Goal: Task Accomplishment & Management: Manage account settings

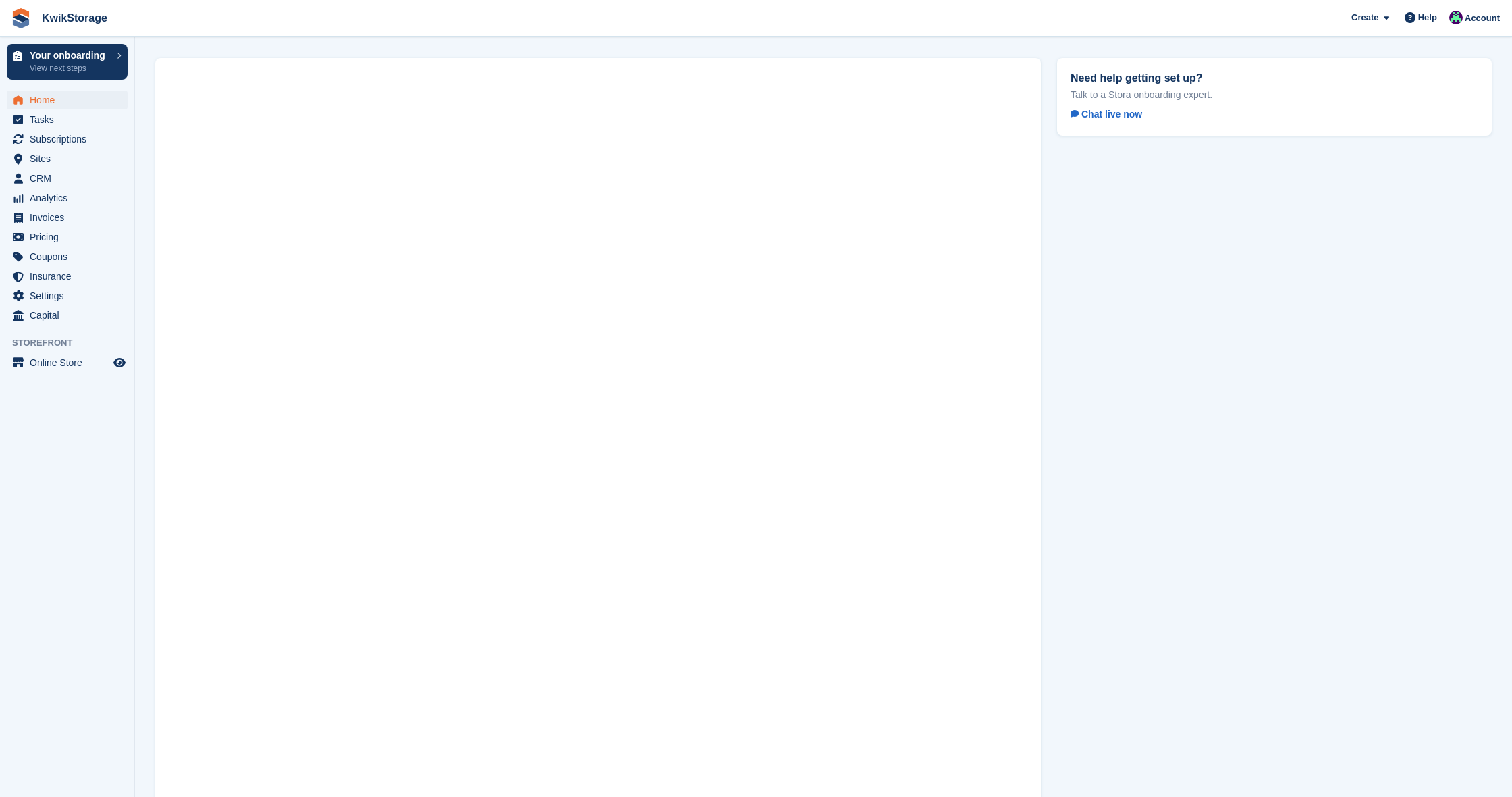
click at [32, 97] on span "Home" at bounding box center [70, 99] width 81 height 19
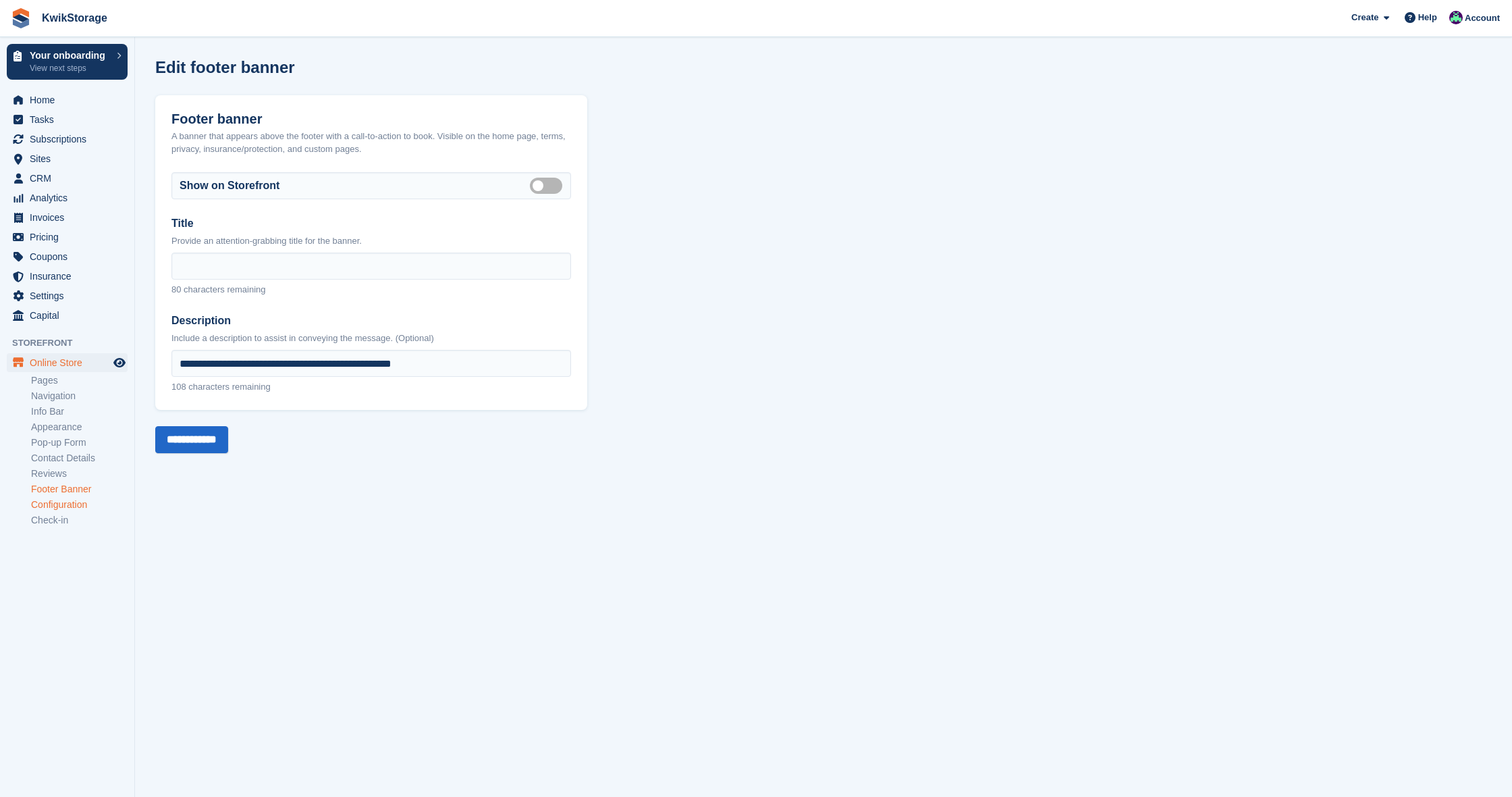
click at [45, 506] on link "Configuration" at bounding box center [80, 505] width 97 height 13
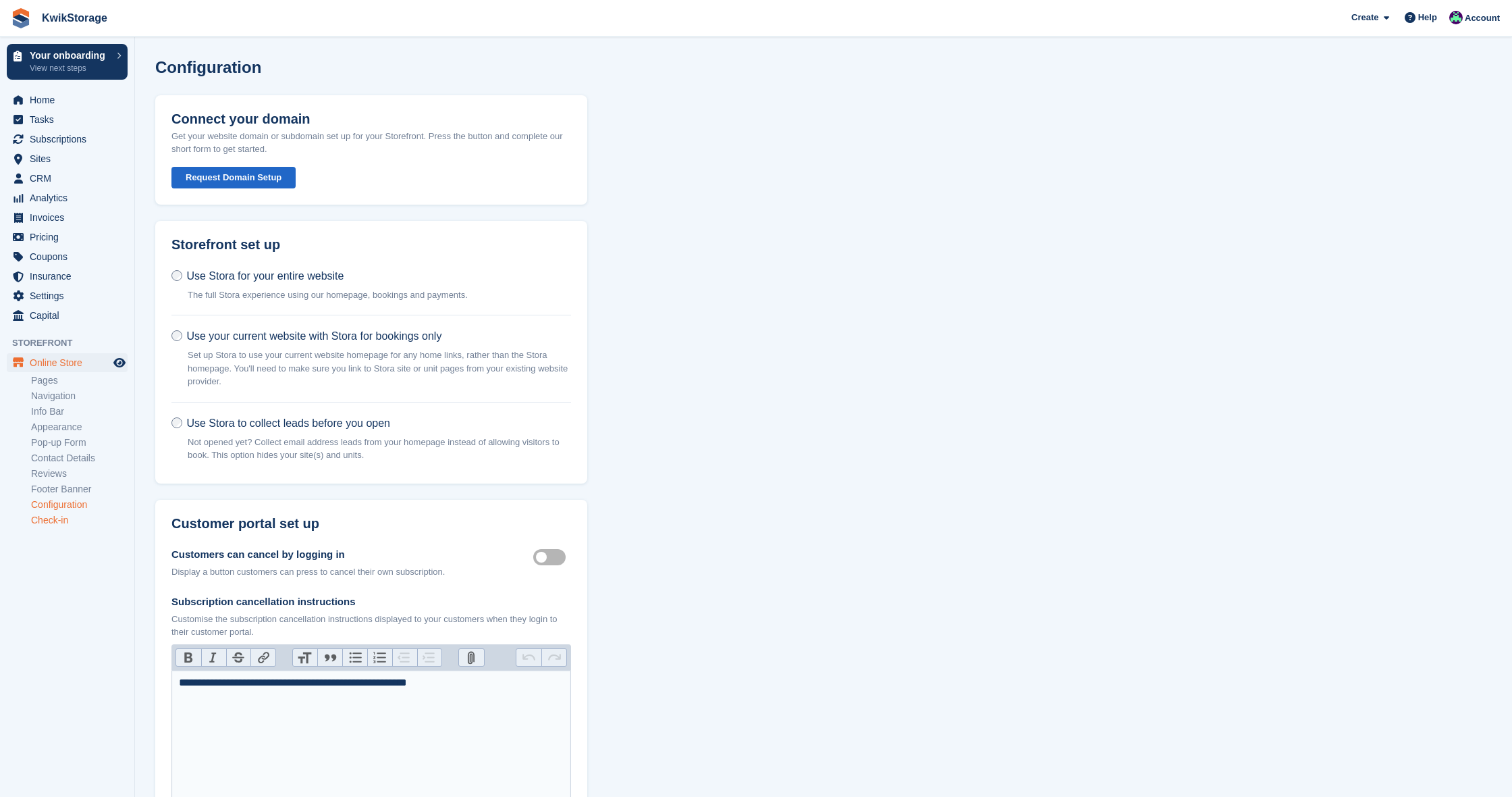
click at [38, 521] on link "Check-in" at bounding box center [80, 520] width 97 height 13
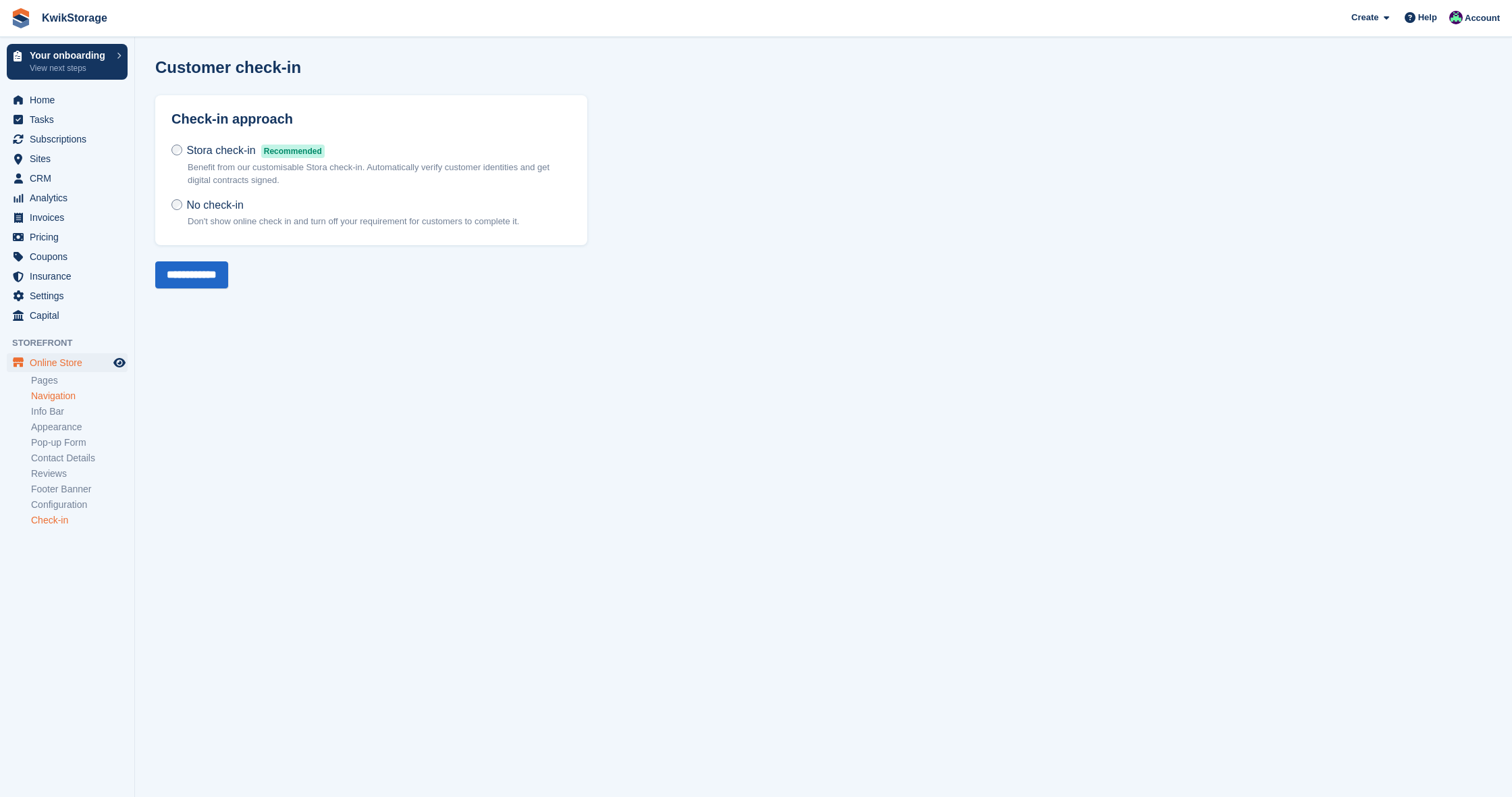
click at [49, 397] on link "Navigation" at bounding box center [80, 396] width 97 height 13
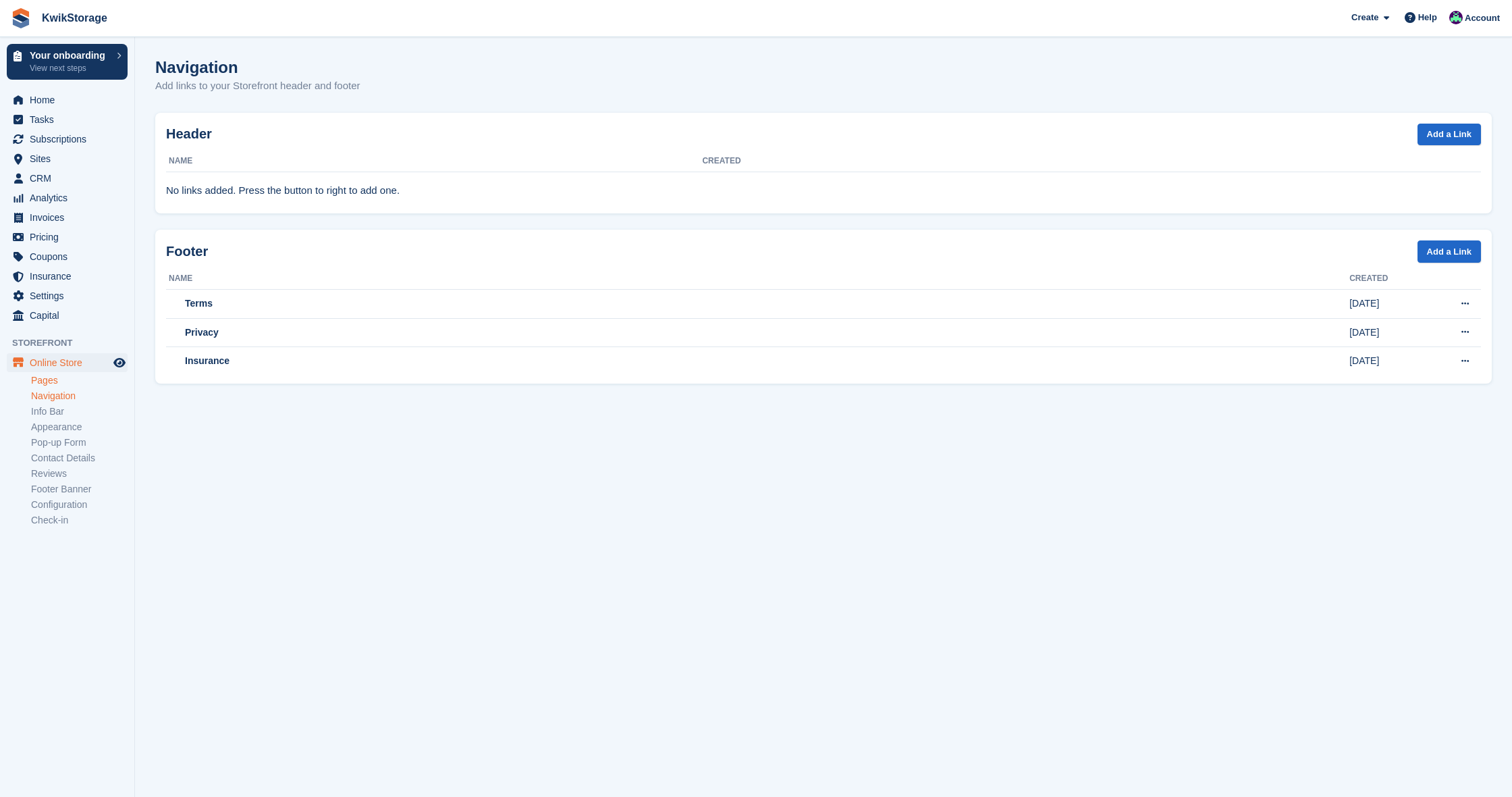
click at [47, 383] on link "Pages" at bounding box center [80, 381] width 97 height 13
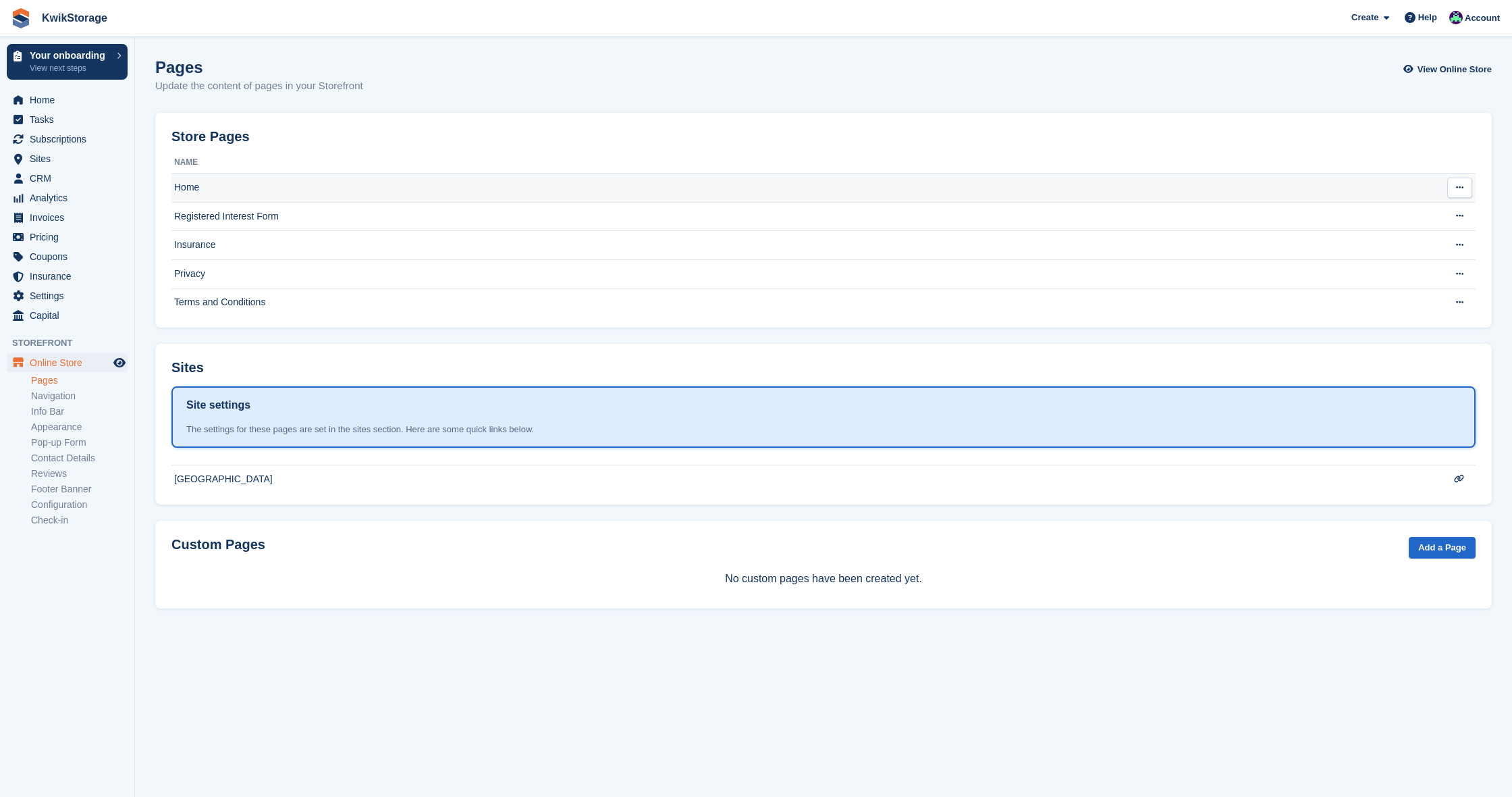
click at [188, 188] on td "Home" at bounding box center [790, 188] width 1238 height 29
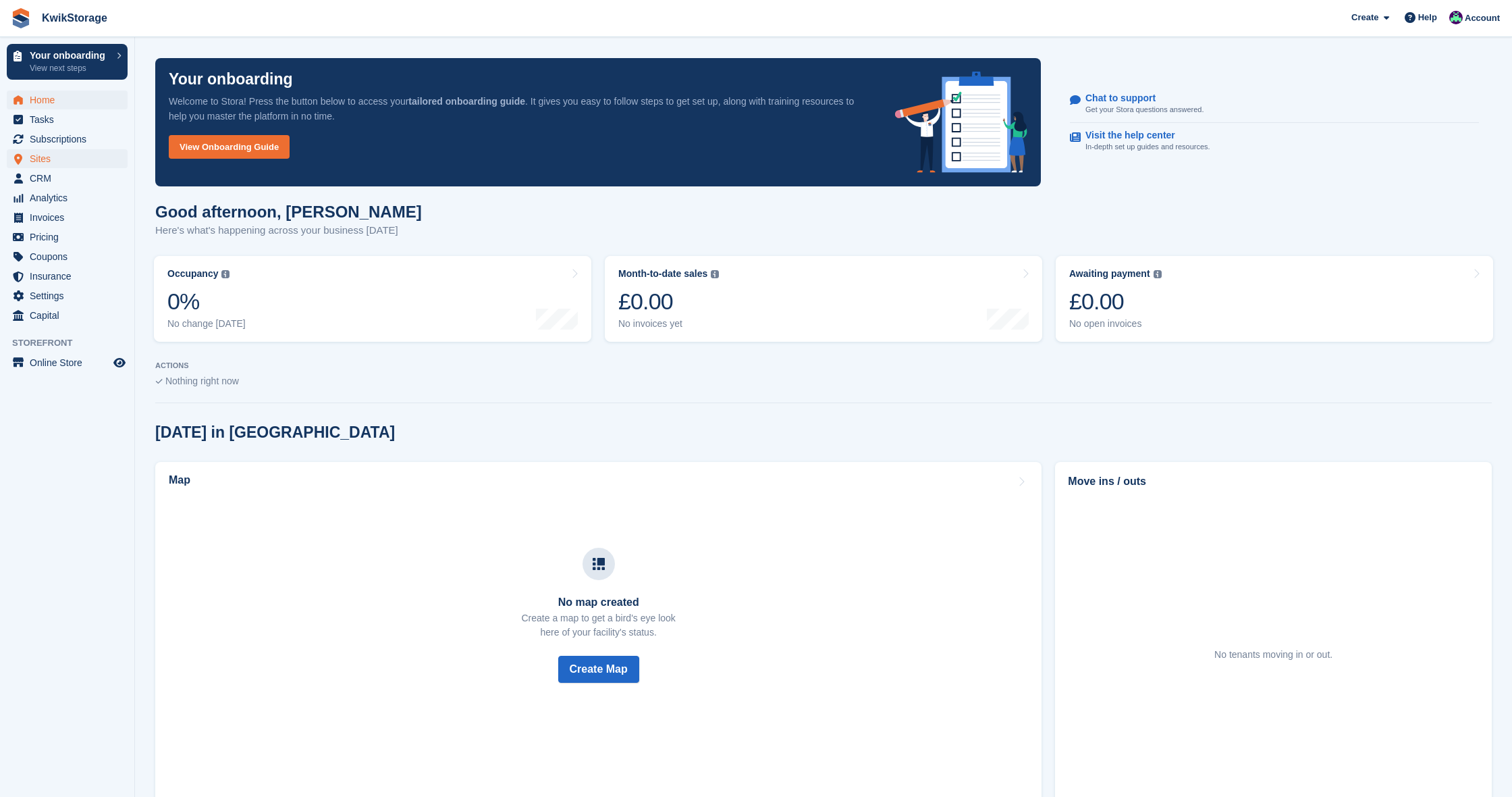
click at [45, 161] on span "Sites" at bounding box center [70, 158] width 81 height 19
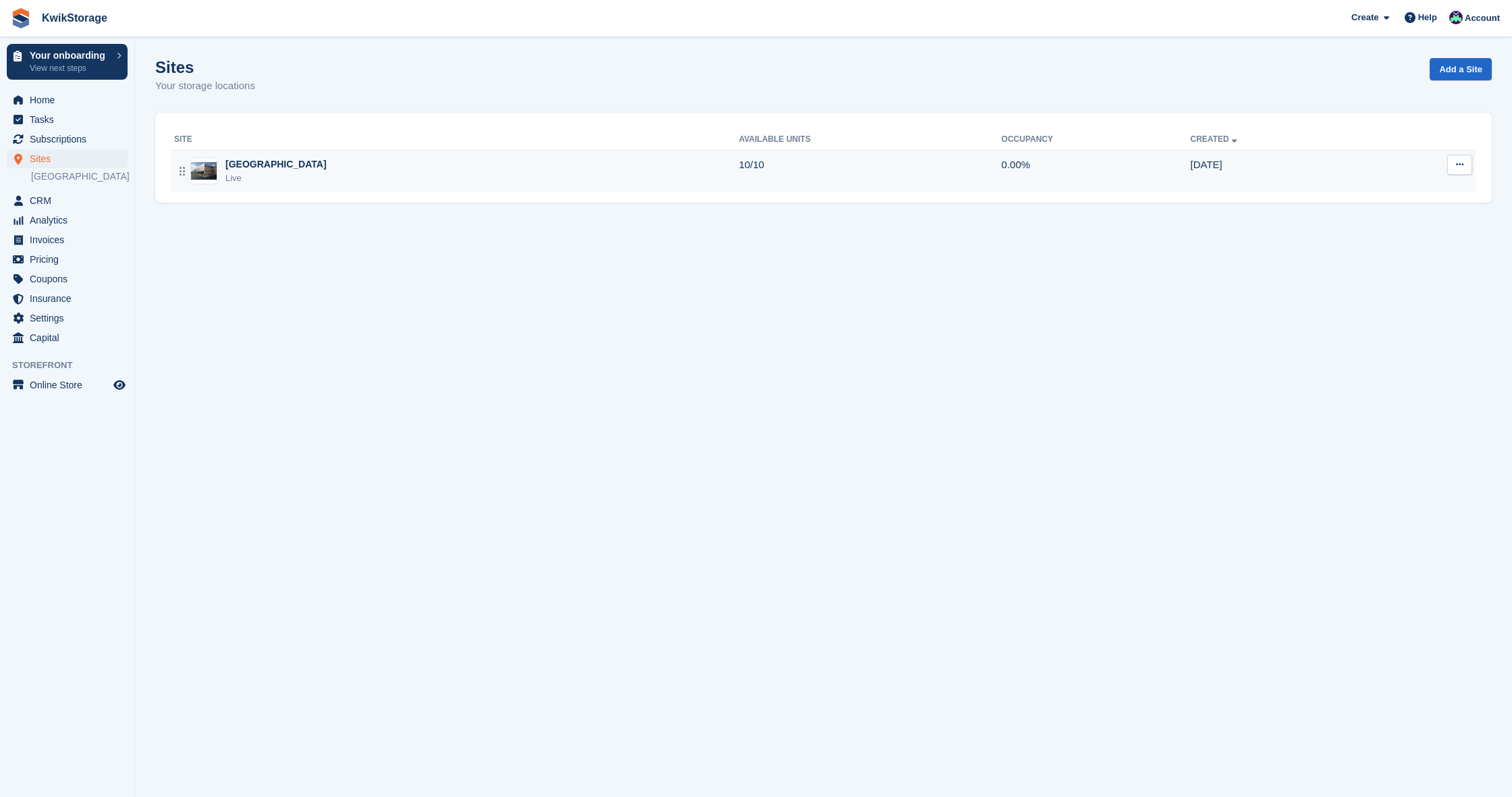
click at [286, 167] on div "[GEOGRAPHIC_DATA]" at bounding box center [276, 164] width 101 height 14
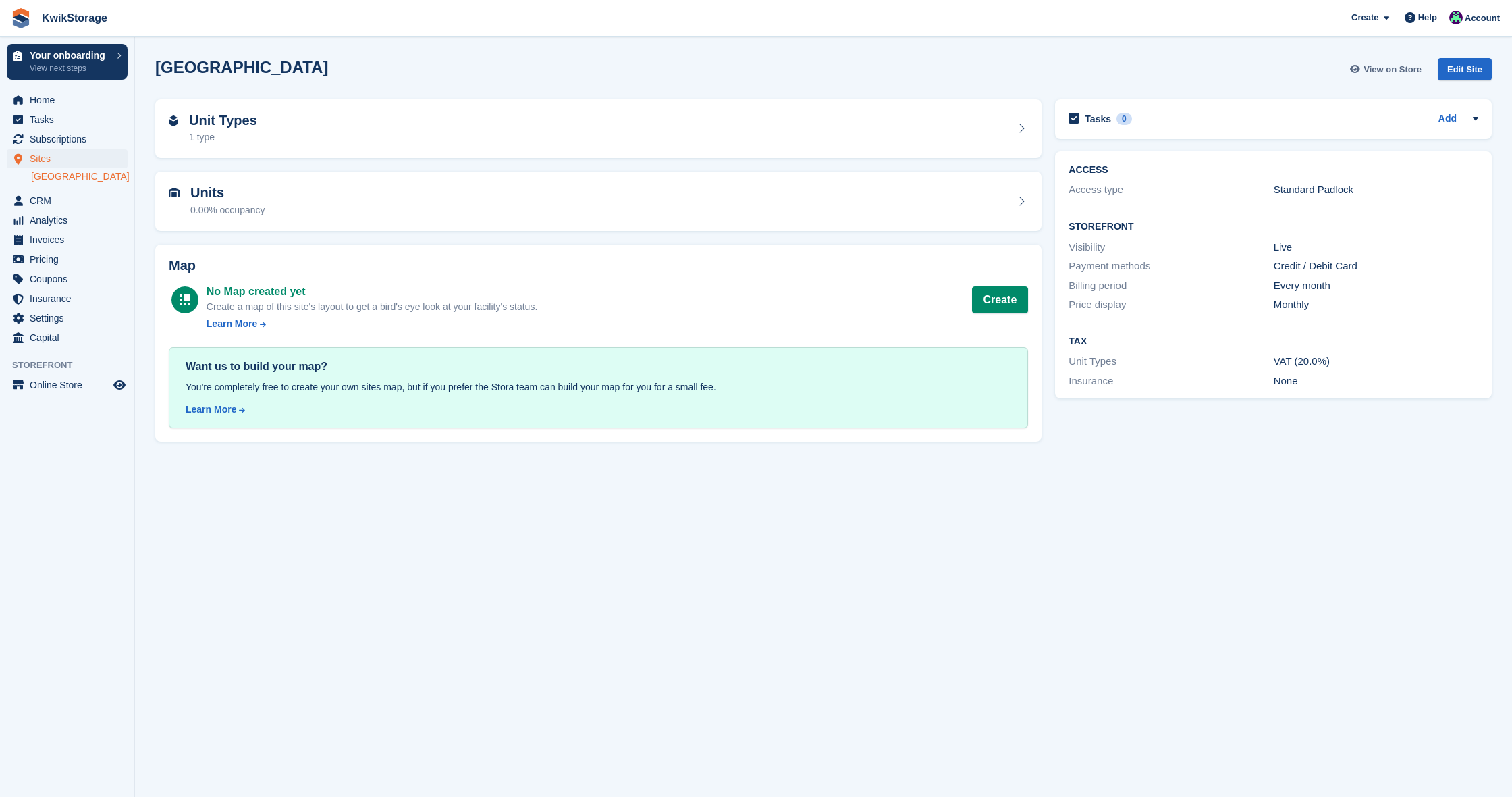
click at [1387, 69] on span "View on Store" at bounding box center [1392, 69] width 58 height 14
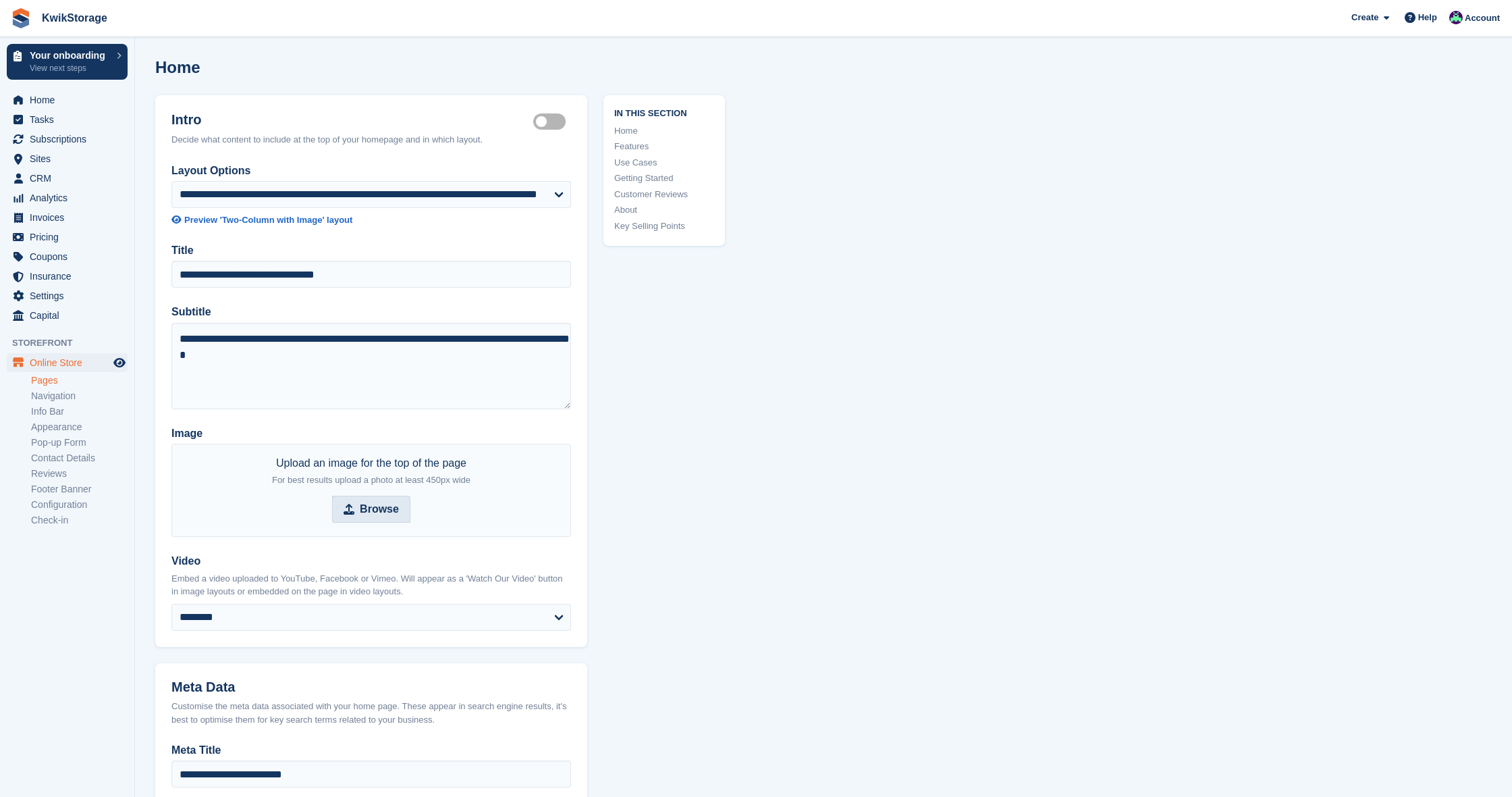
click at [367, 508] on strong "Browse" at bounding box center [379, 509] width 39 height 16
click at [367, 508] on input "Browse" at bounding box center [371, 510] width 78 height 27
click at [49, 236] on span "Pricing" at bounding box center [70, 237] width 81 height 19
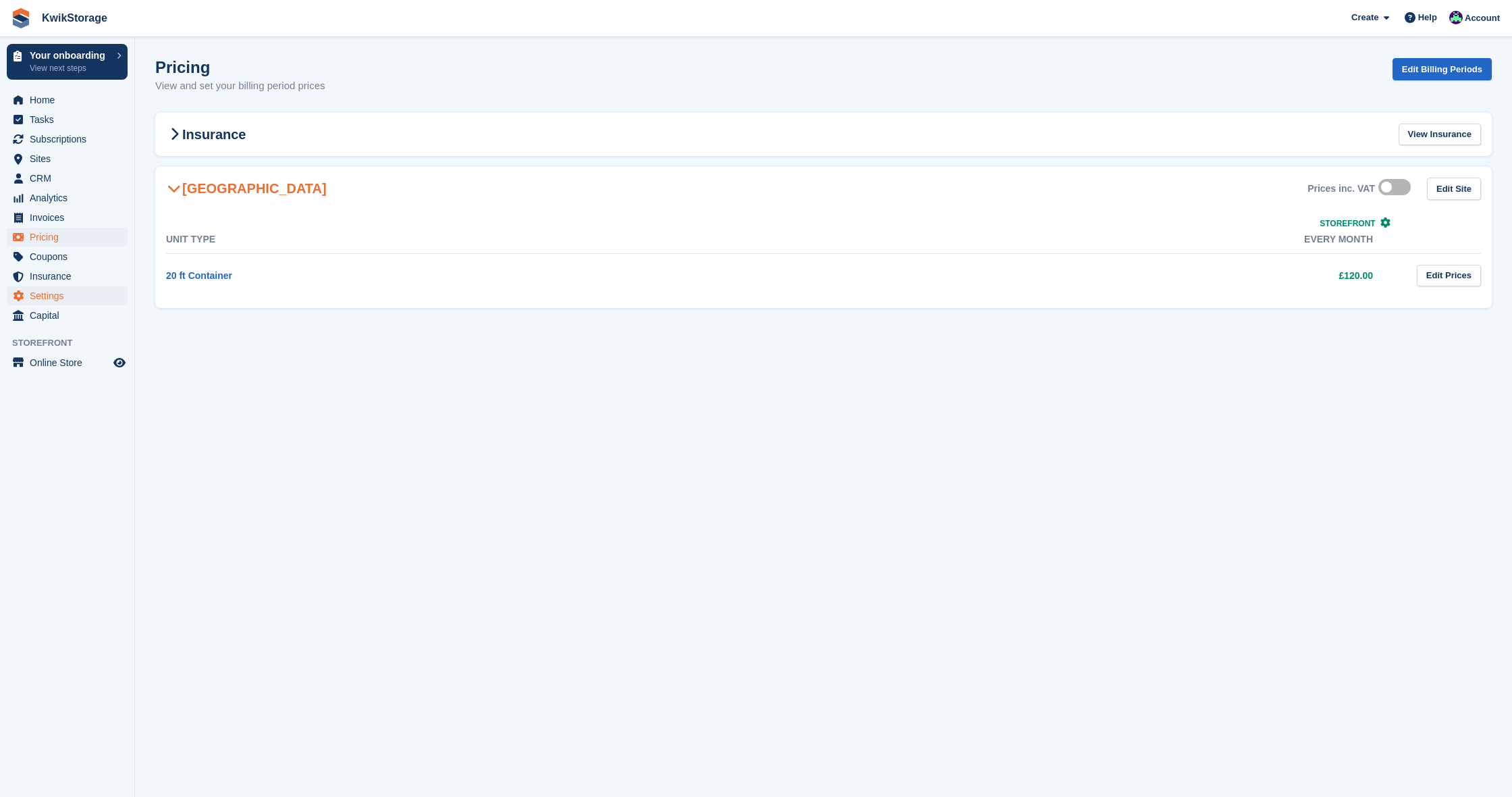
click at [42, 298] on span "Settings" at bounding box center [70, 295] width 81 height 19
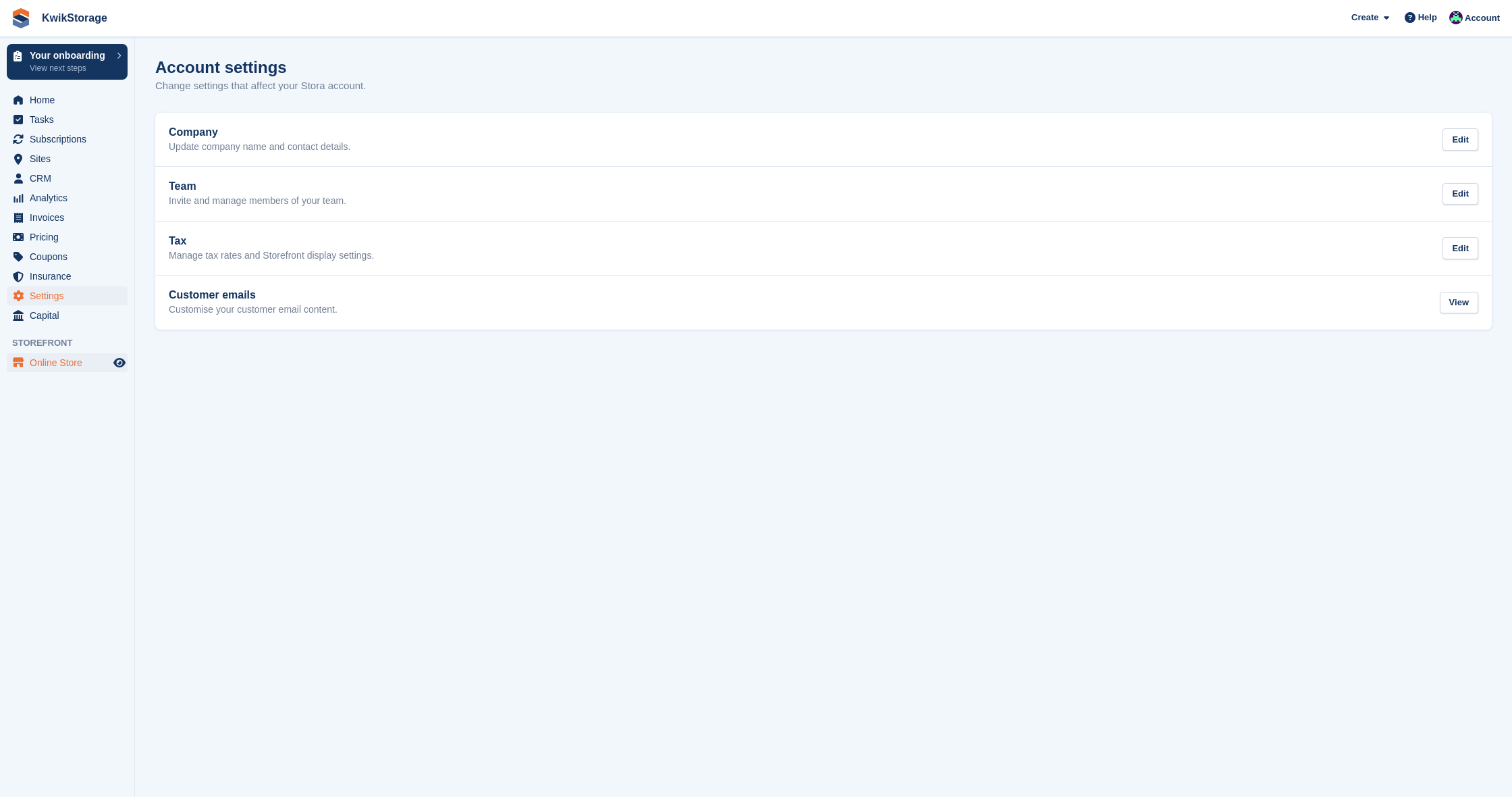
click at [41, 364] on span "Online Store" at bounding box center [70, 362] width 81 height 19
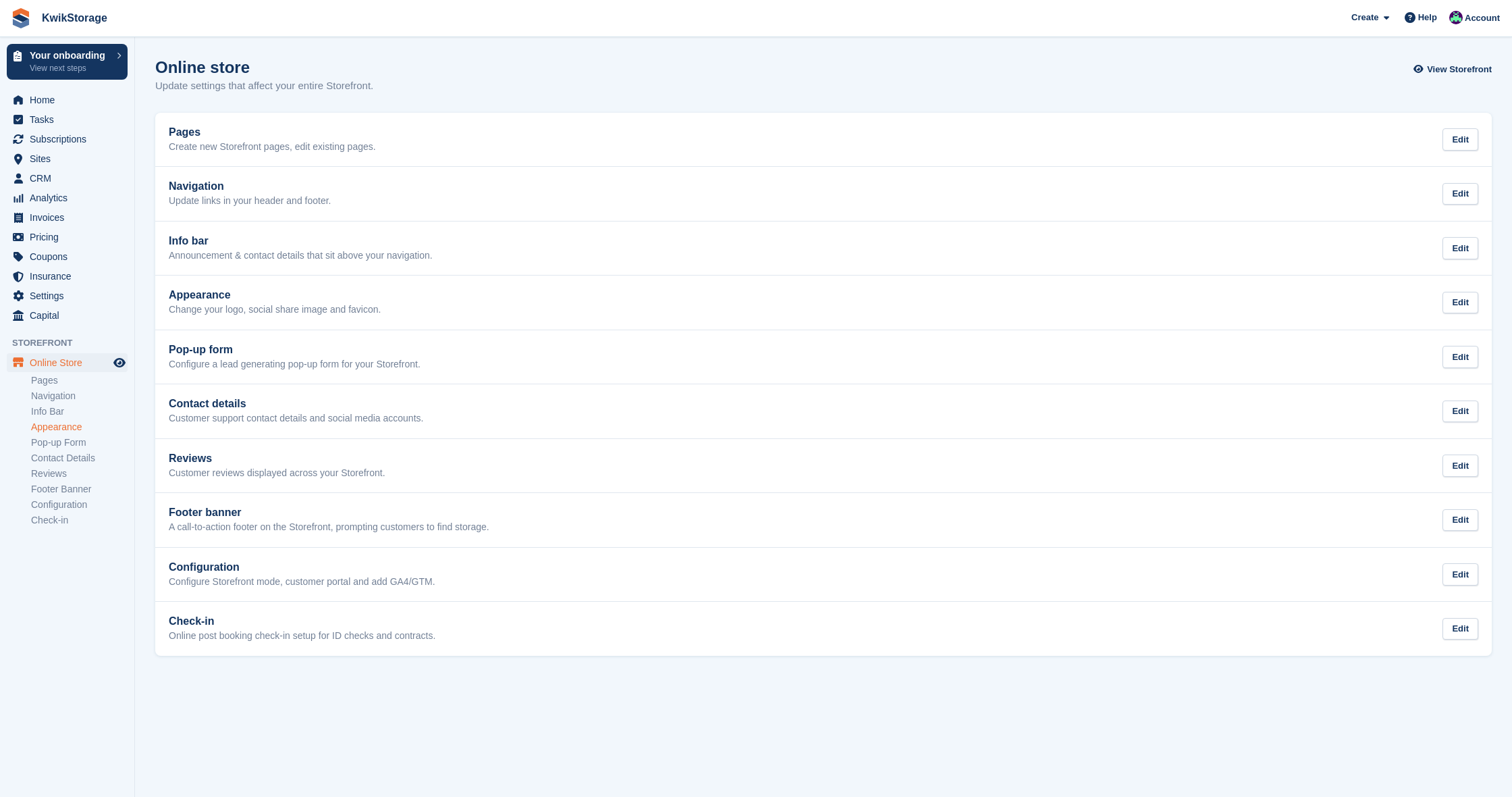
click at [65, 430] on link "Appearance" at bounding box center [80, 427] width 97 height 13
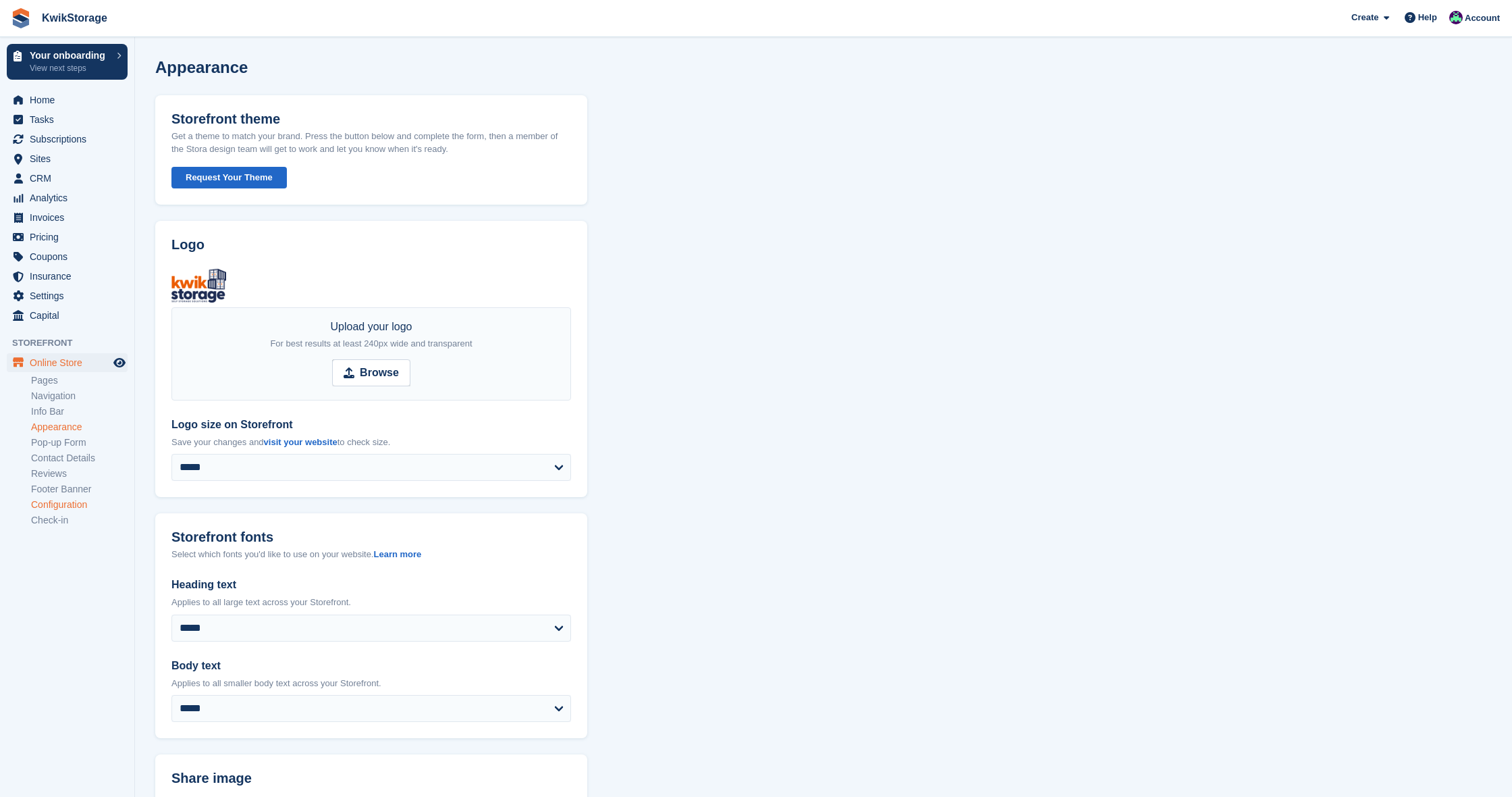
click at [64, 509] on link "Configuration" at bounding box center [80, 505] width 97 height 13
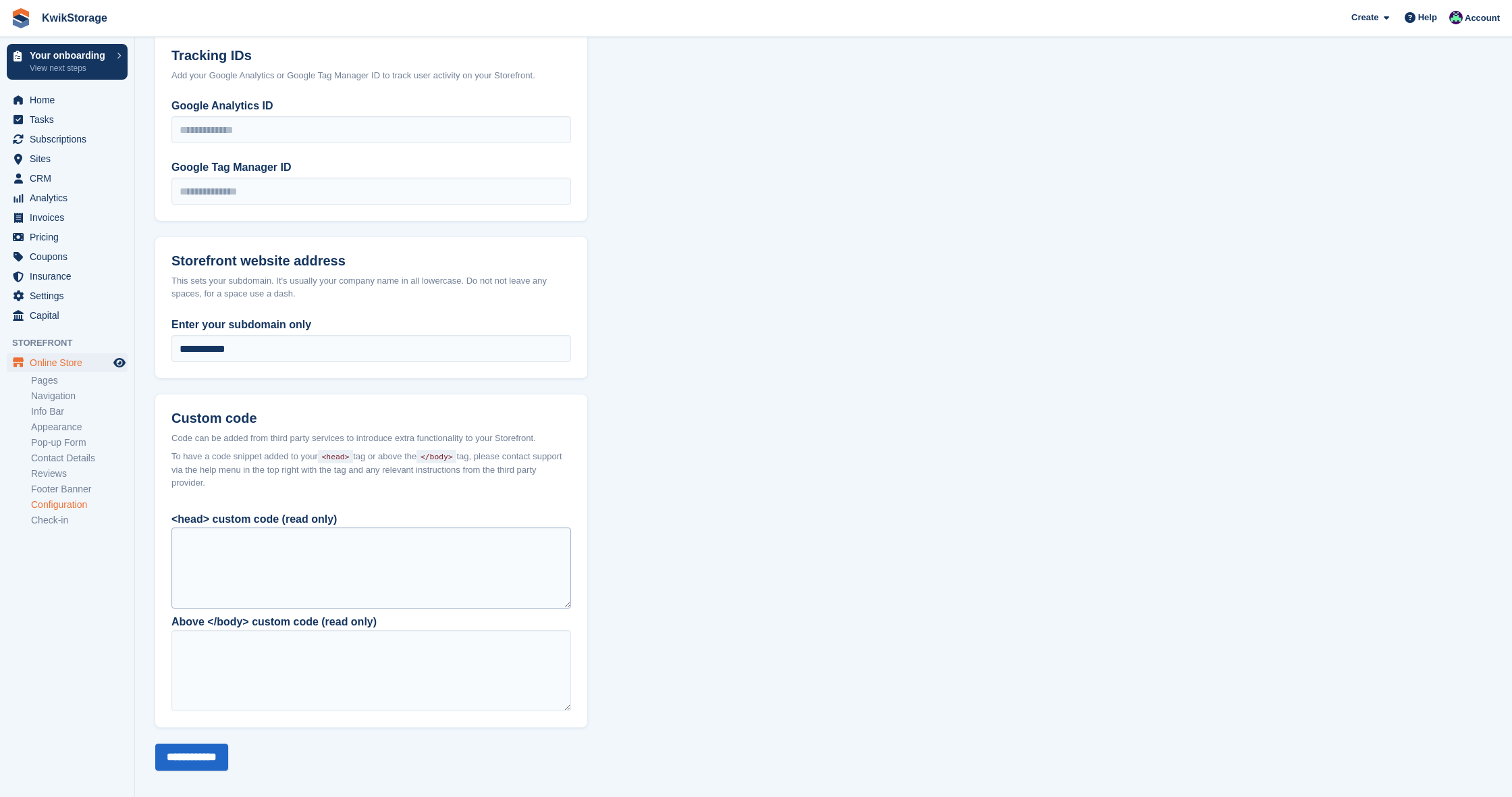
scroll to position [805, 0]
click at [49, 462] on link "Contact Details" at bounding box center [80, 458] width 97 height 13
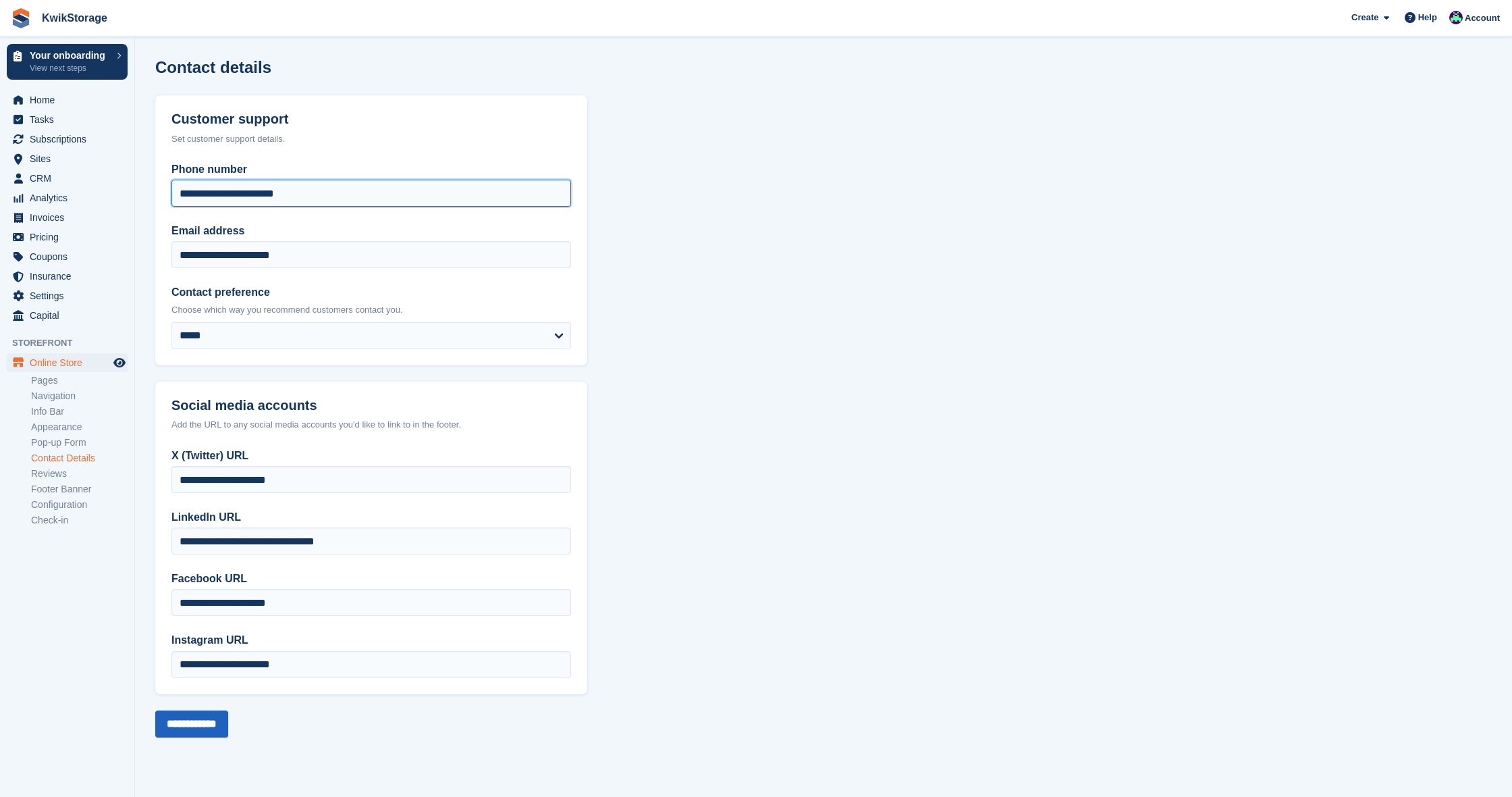
type input "**********"
click at [202, 725] on input "**********" at bounding box center [192, 724] width 73 height 27
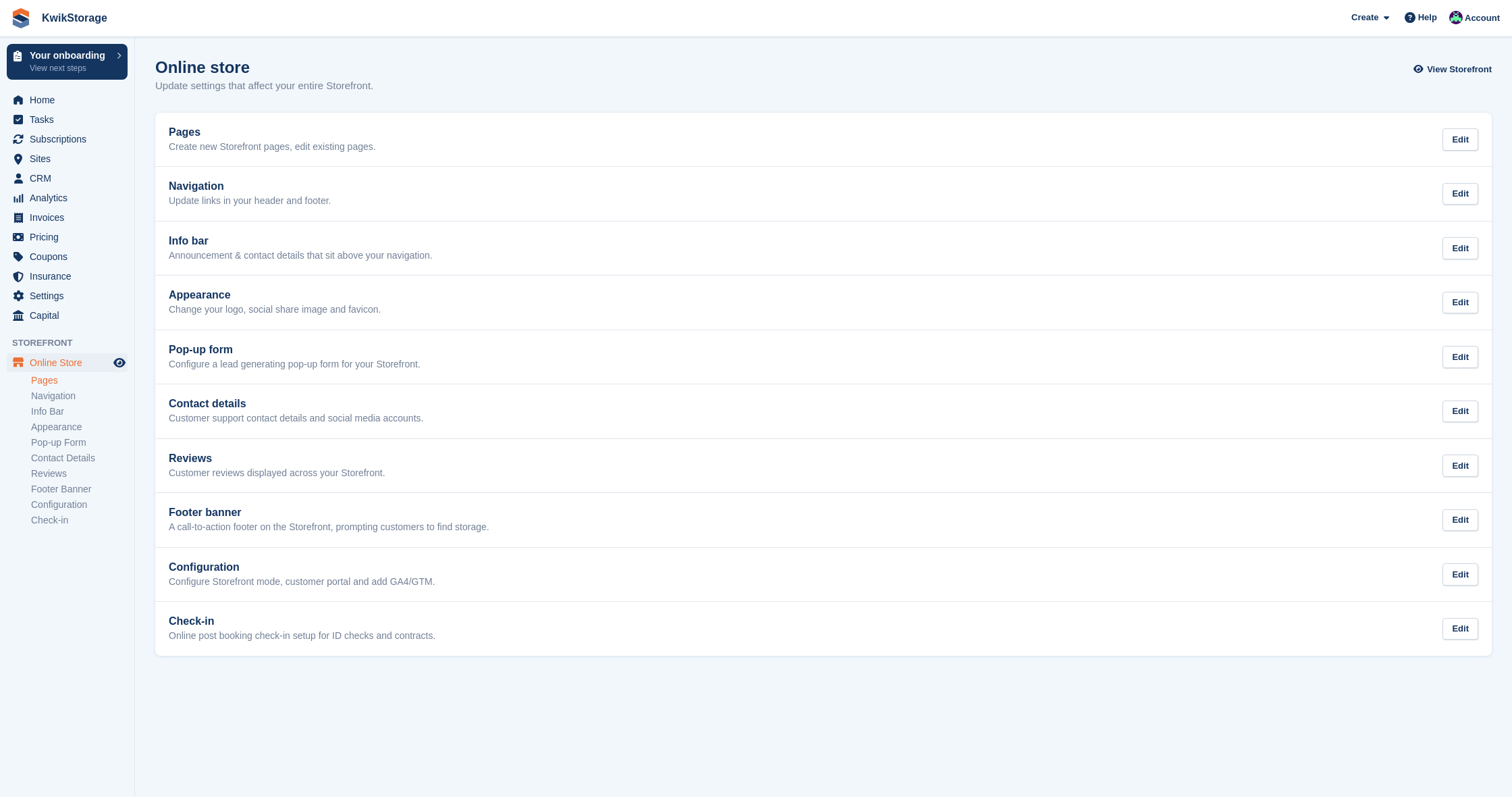
click at [51, 381] on link "Pages" at bounding box center [80, 381] width 97 height 13
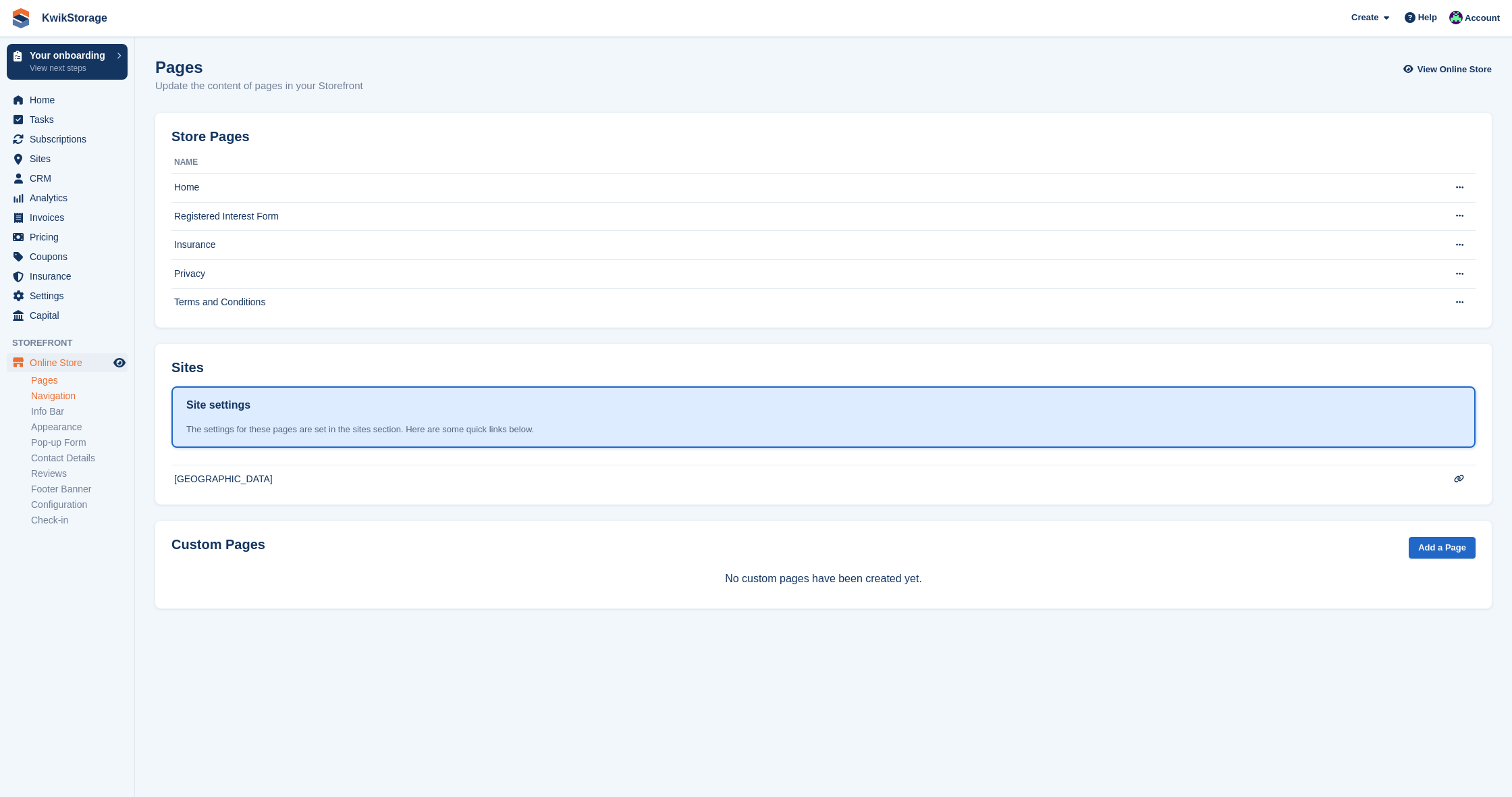
click at [51, 396] on link "Navigation" at bounding box center [80, 396] width 97 height 13
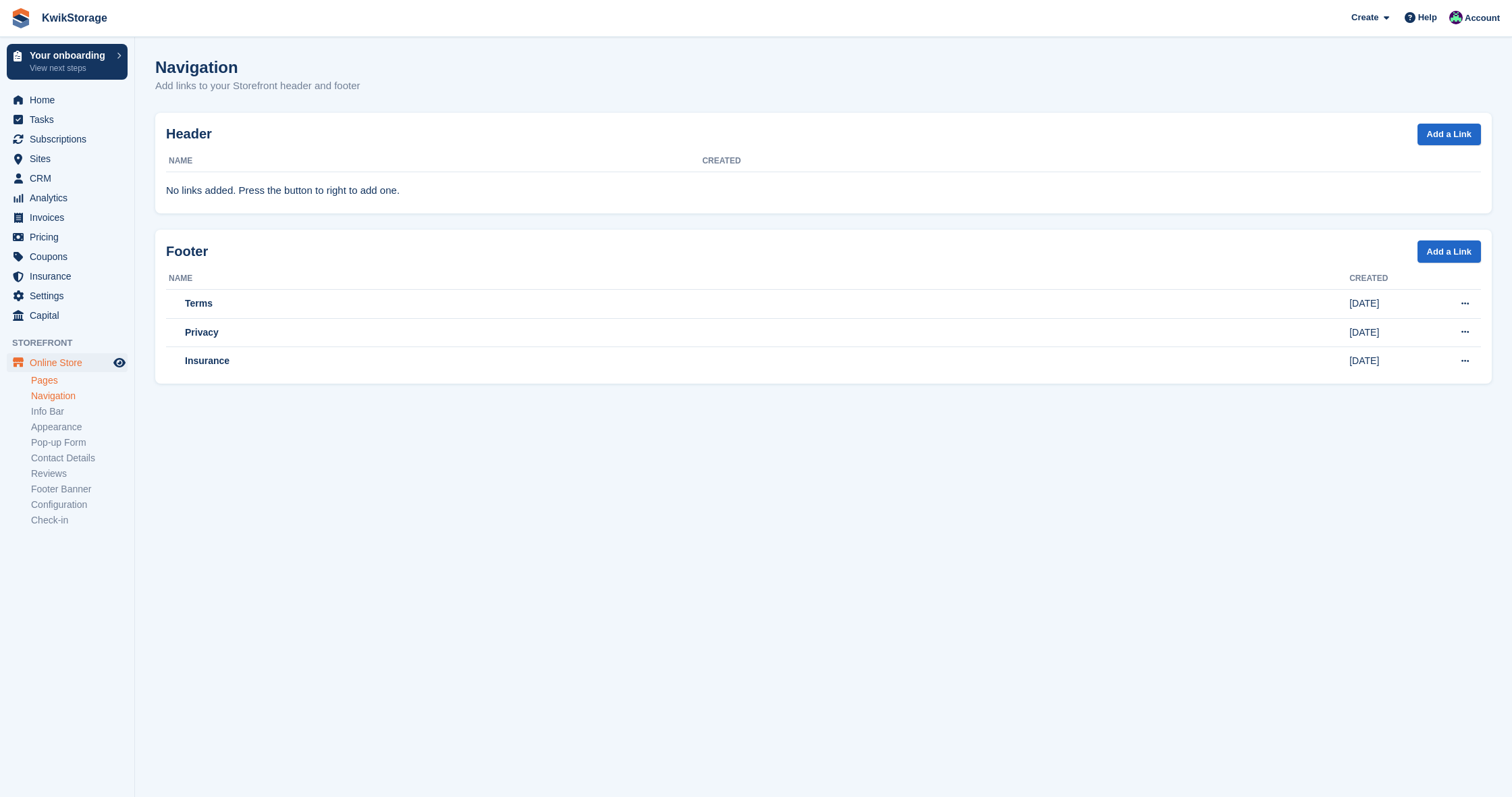
click at [54, 379] on link "Pages" at bounding box center [80, 381] width 97 height 13
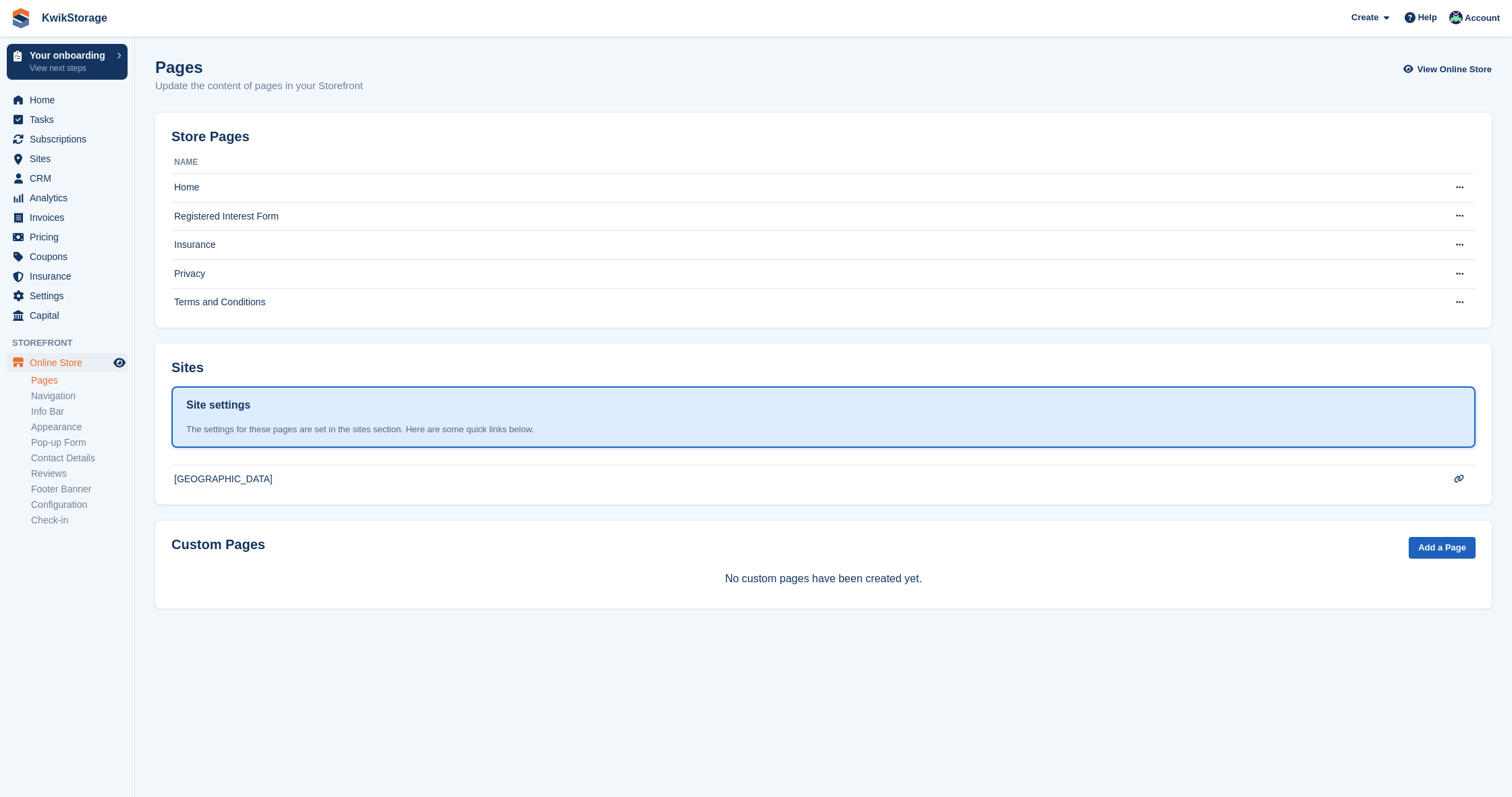
click at [1442, 552] on link "Add a Page" at bounding box center [1442, 548] width 67 height 23
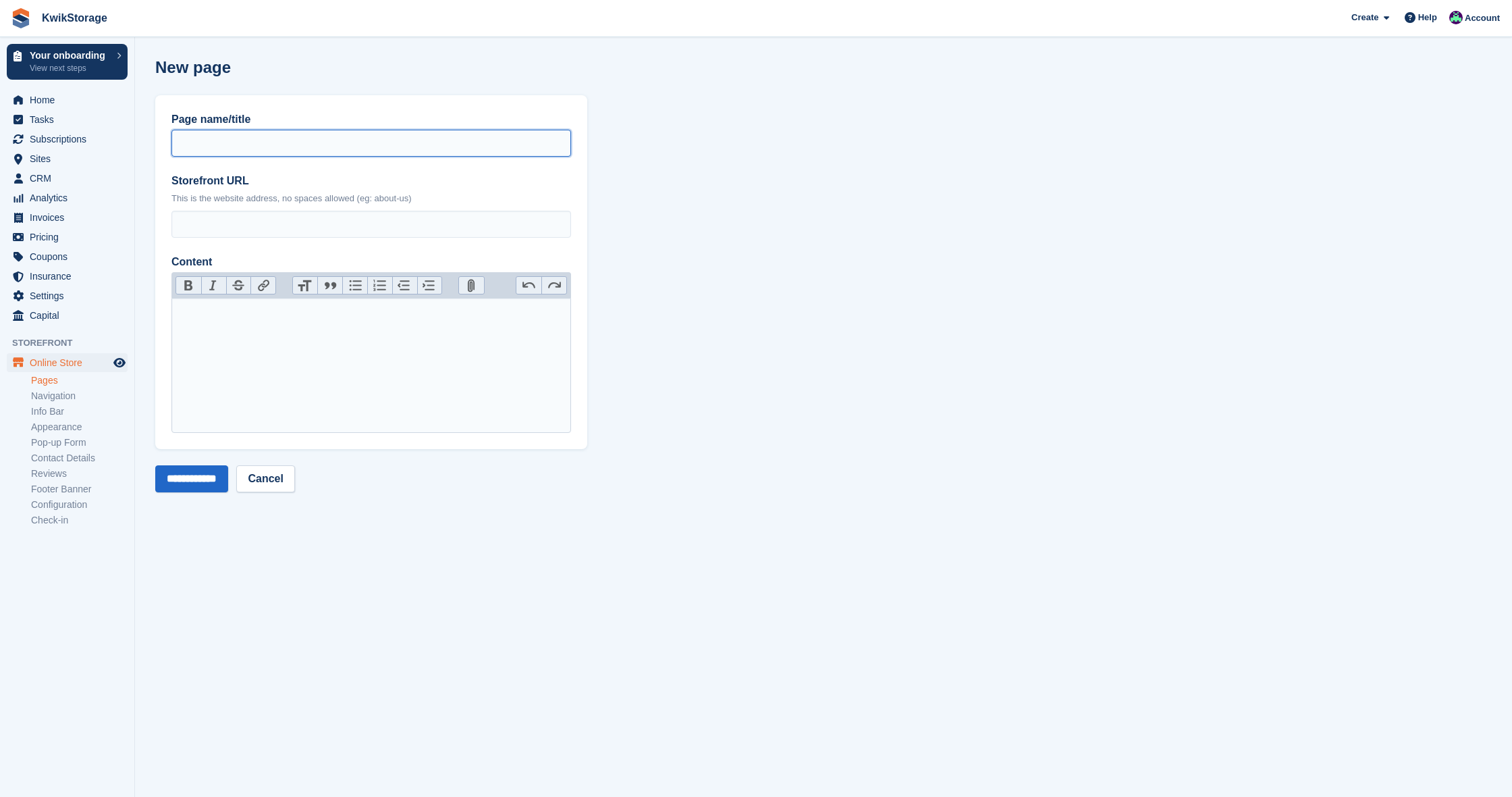
click at [194, 142] on input "Page name/title" at bounding box center [371, 143] width 400 height 27
click at [45, 380] on link "Pages" at bounding box center [80, 381] width 97 height 13
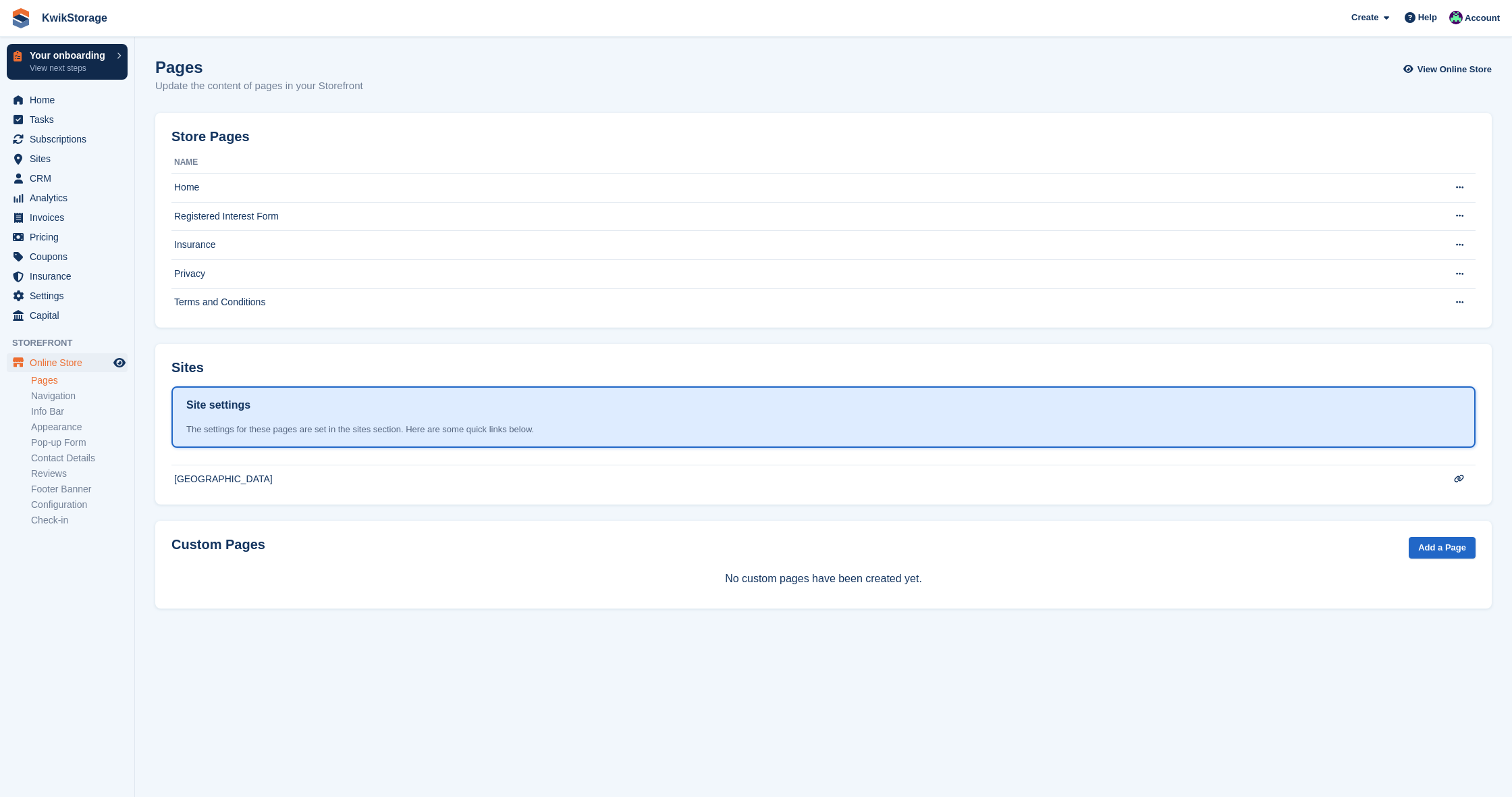
click at [78, 66] on p "View next steps" at bounding box center [70, 68] width 80 height 12
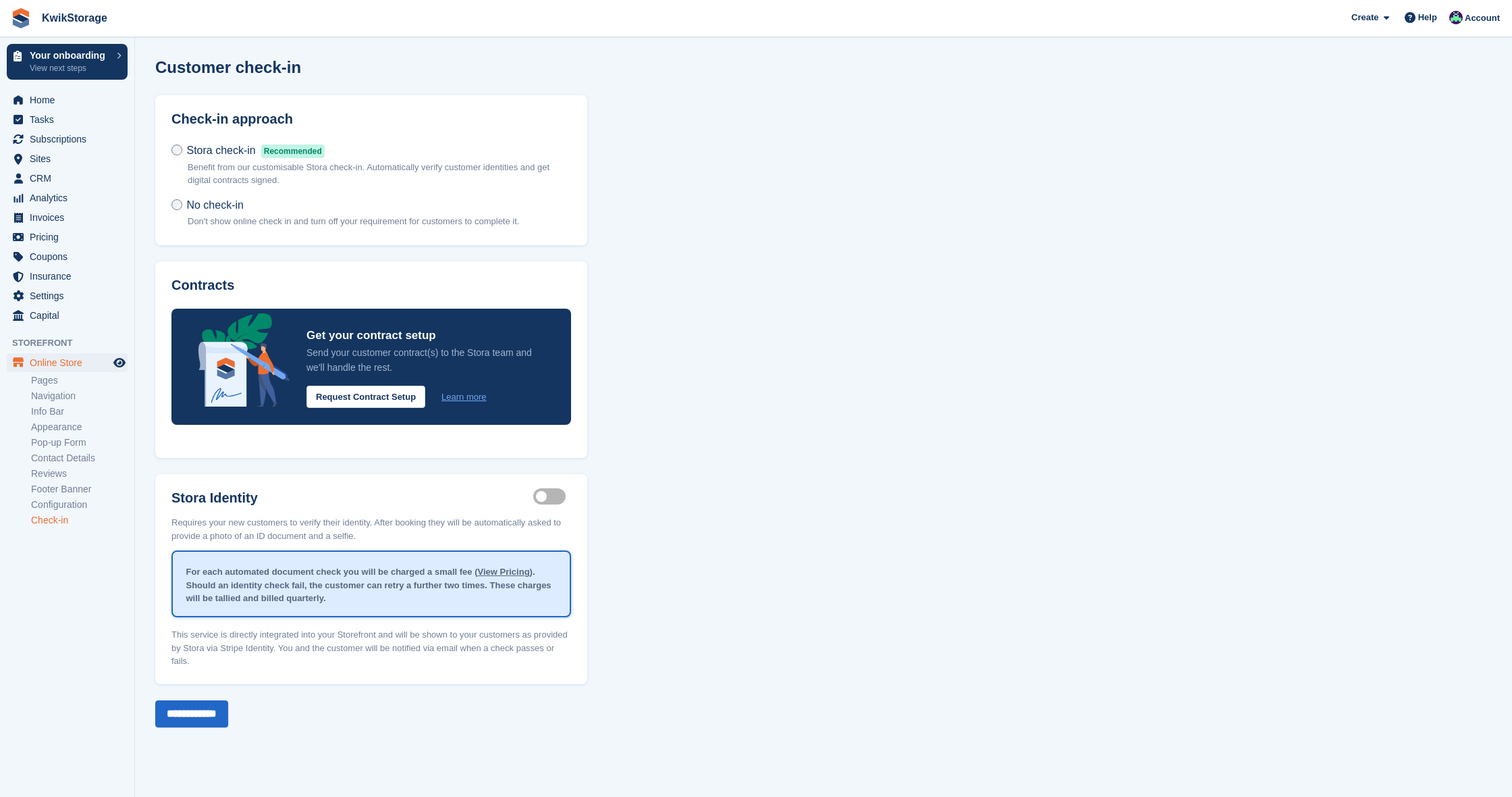
click at [555, 496] on label "Identity proof enabled" at bounding box center [552, 497] width 38 height 2
click at [203, 712] on input "**********" at bounding box center [192, 714] width 73 height 27
click at [352, 392] on button "Request Contract Setup" at bounding box center [366, 397] width 119 height 23
